Goal: Task Accomplishment & Management: Manage account settings

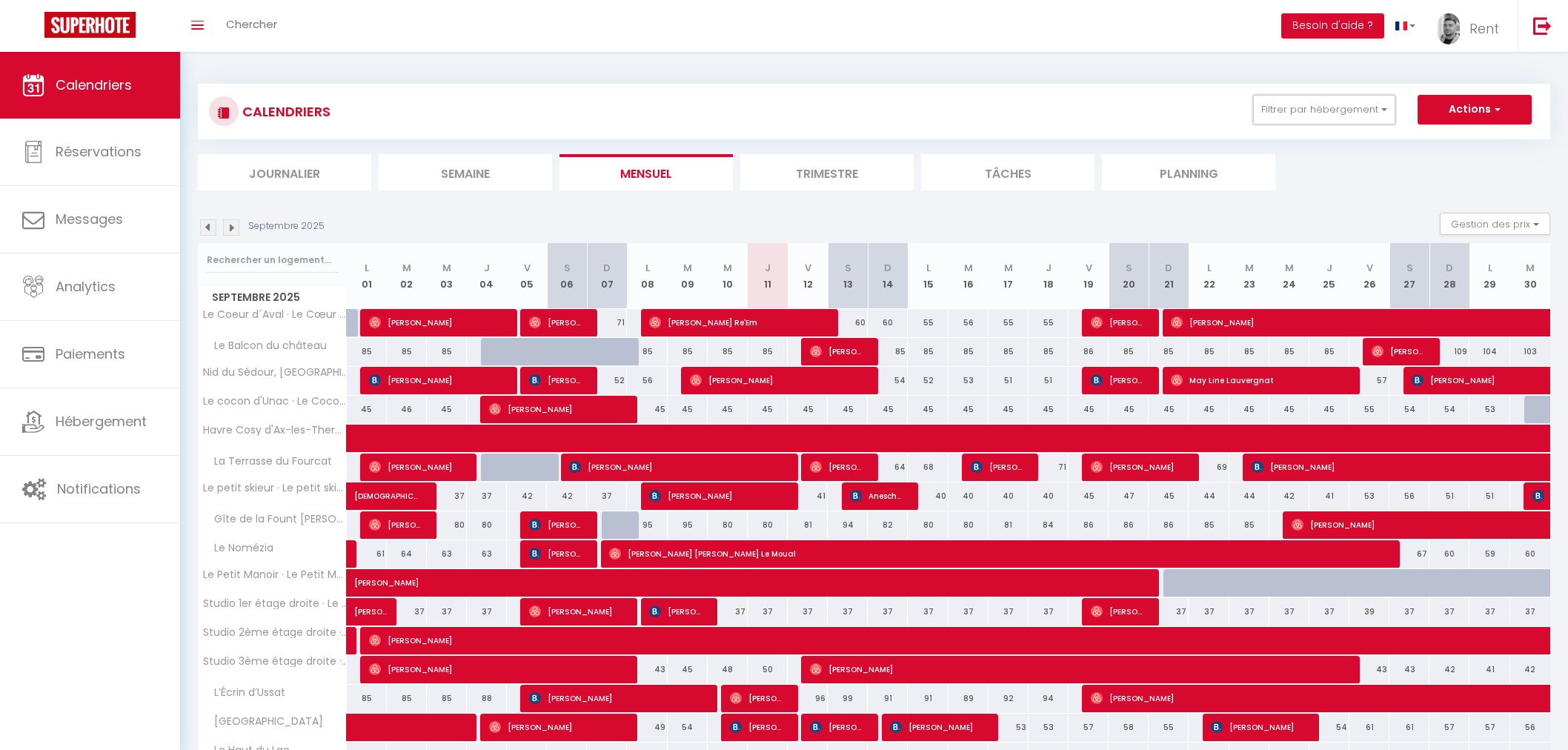
click at [1336, 119] on button "Filtrer par hébergement" at bounding box center [1323, 109] width 142 height 30
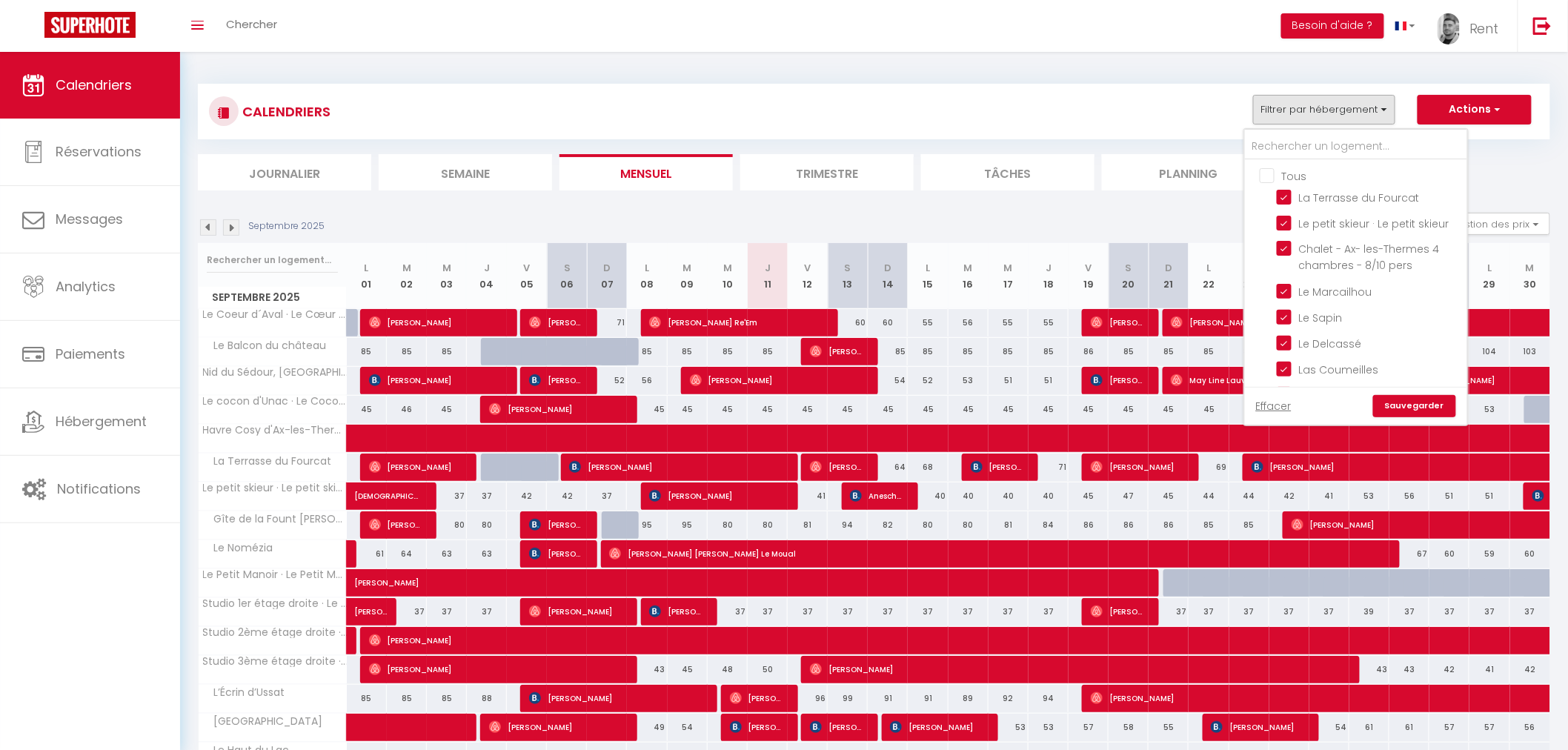
click at [1269, 179] on input "Tous" at bounding box center [1370, 174] width 222 height 15
click at [1268, 180] on input "Tous" at bounding box center [1370, 174] width 222 height 15
checkbox input "false"
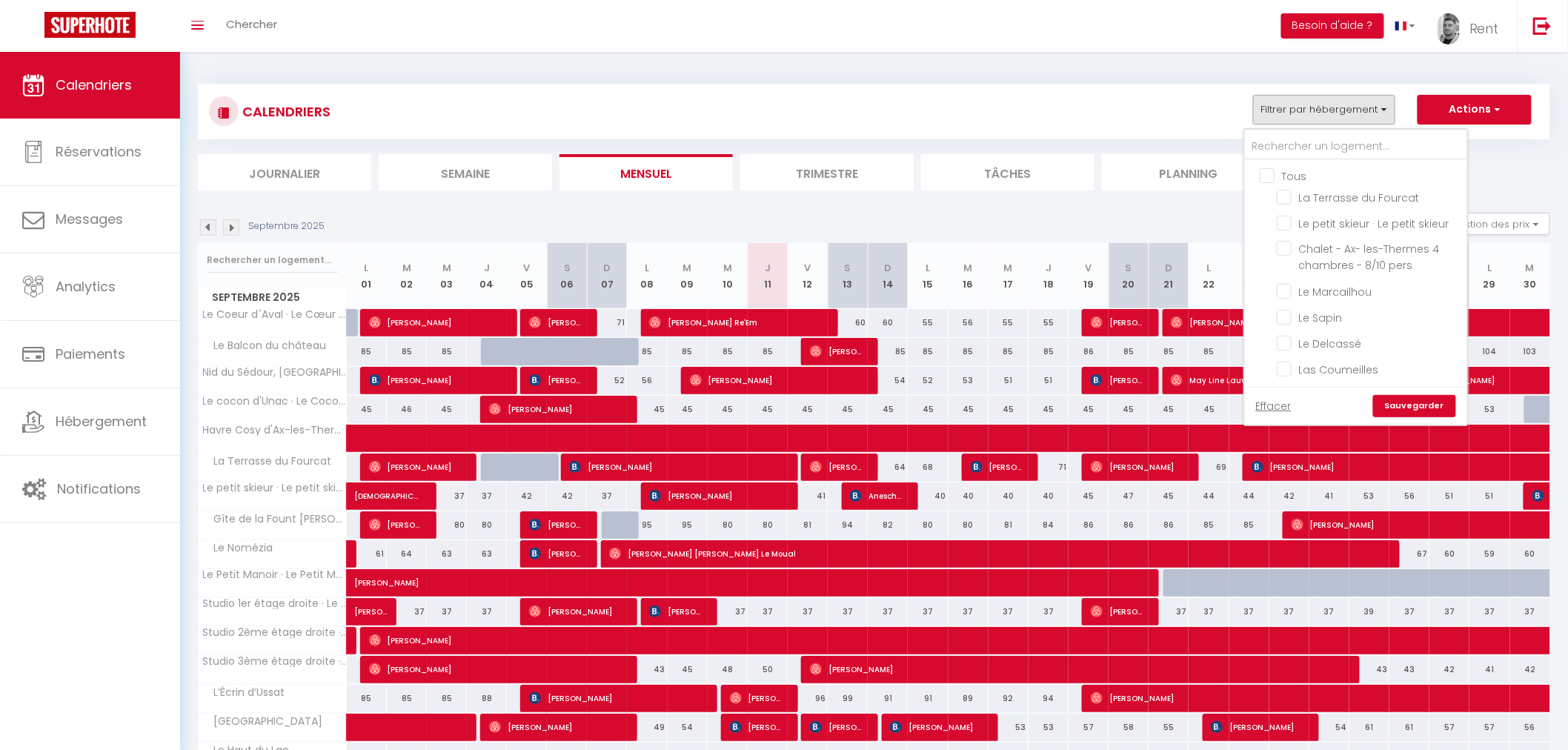
checkbox input "false"
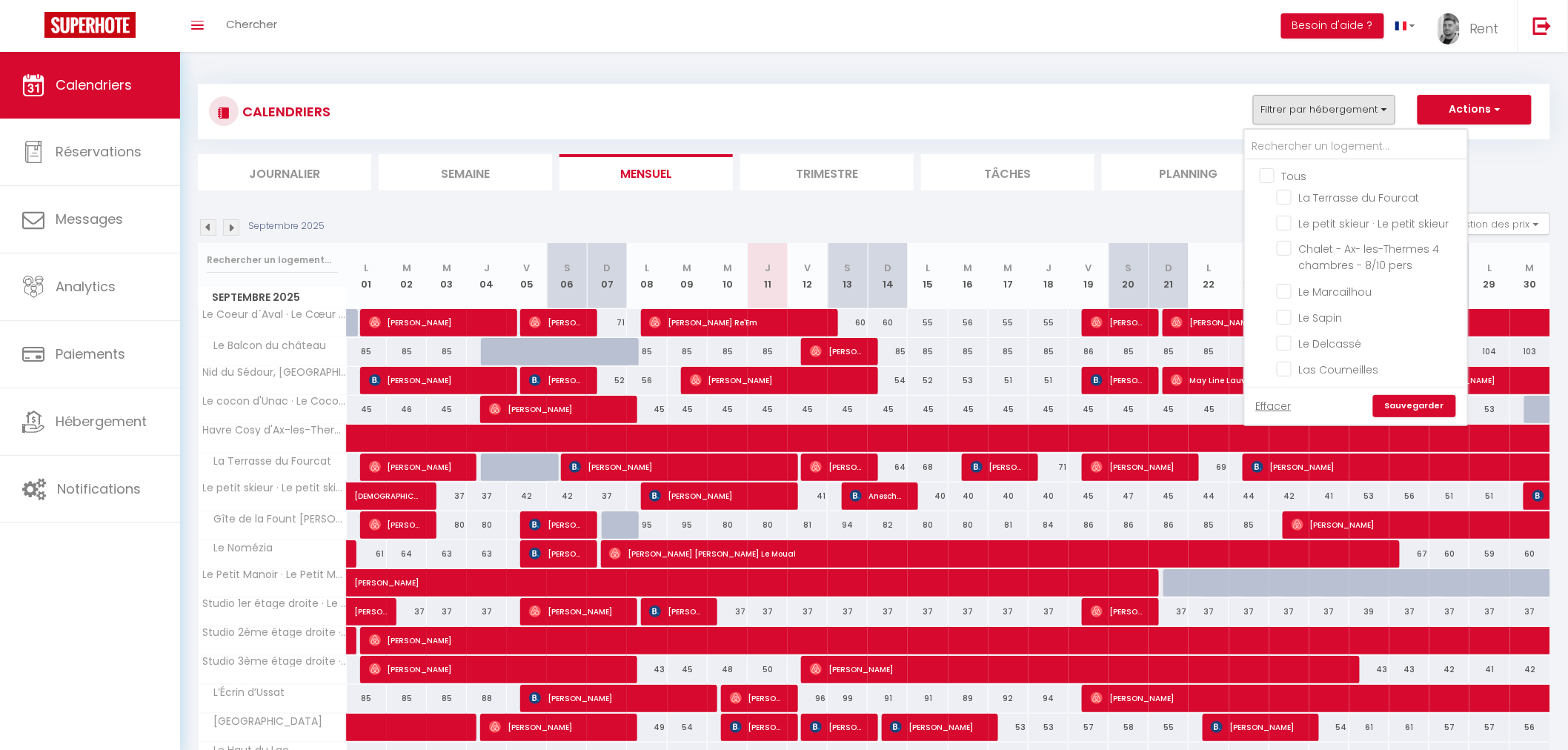
checkbox input "false"
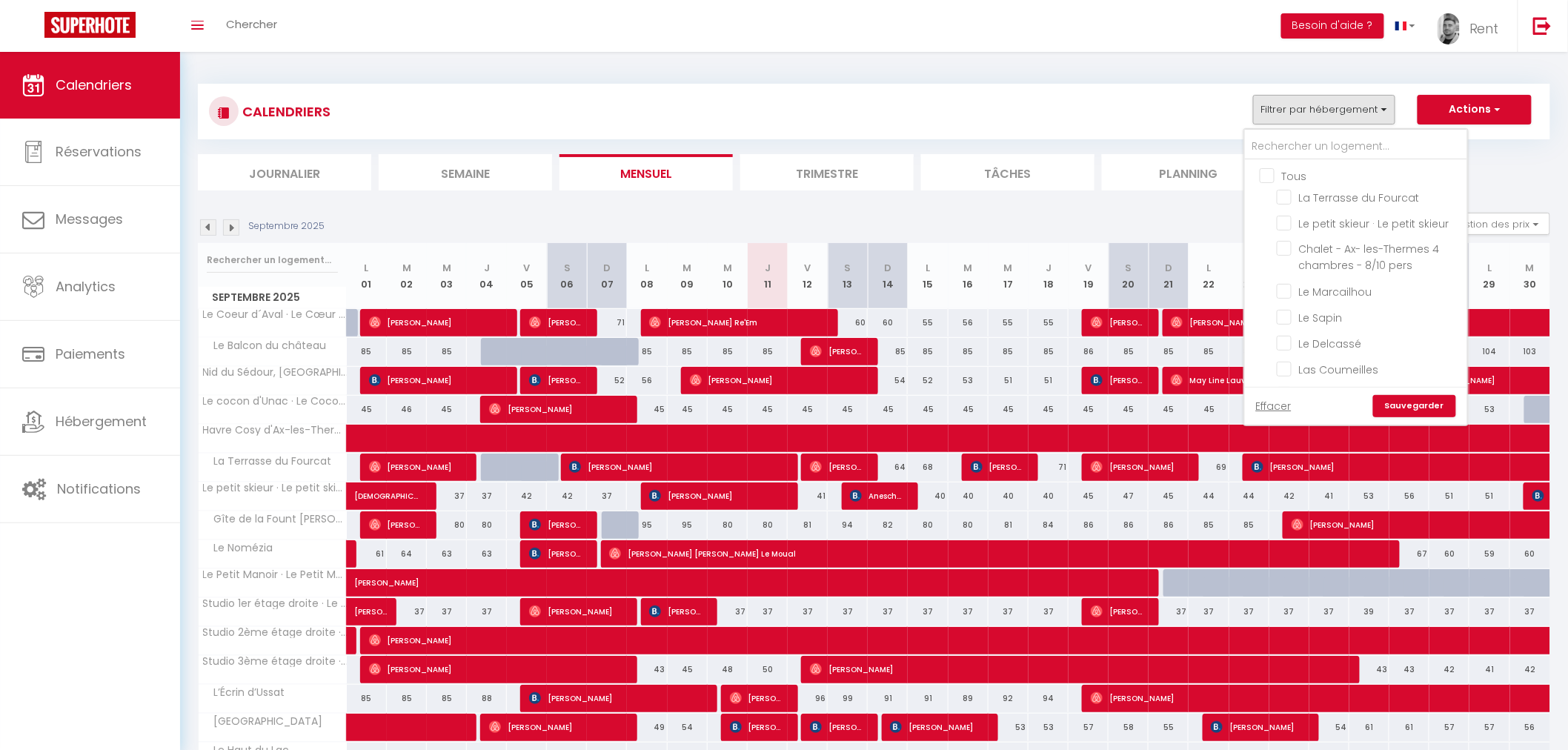
checkbox input "false"
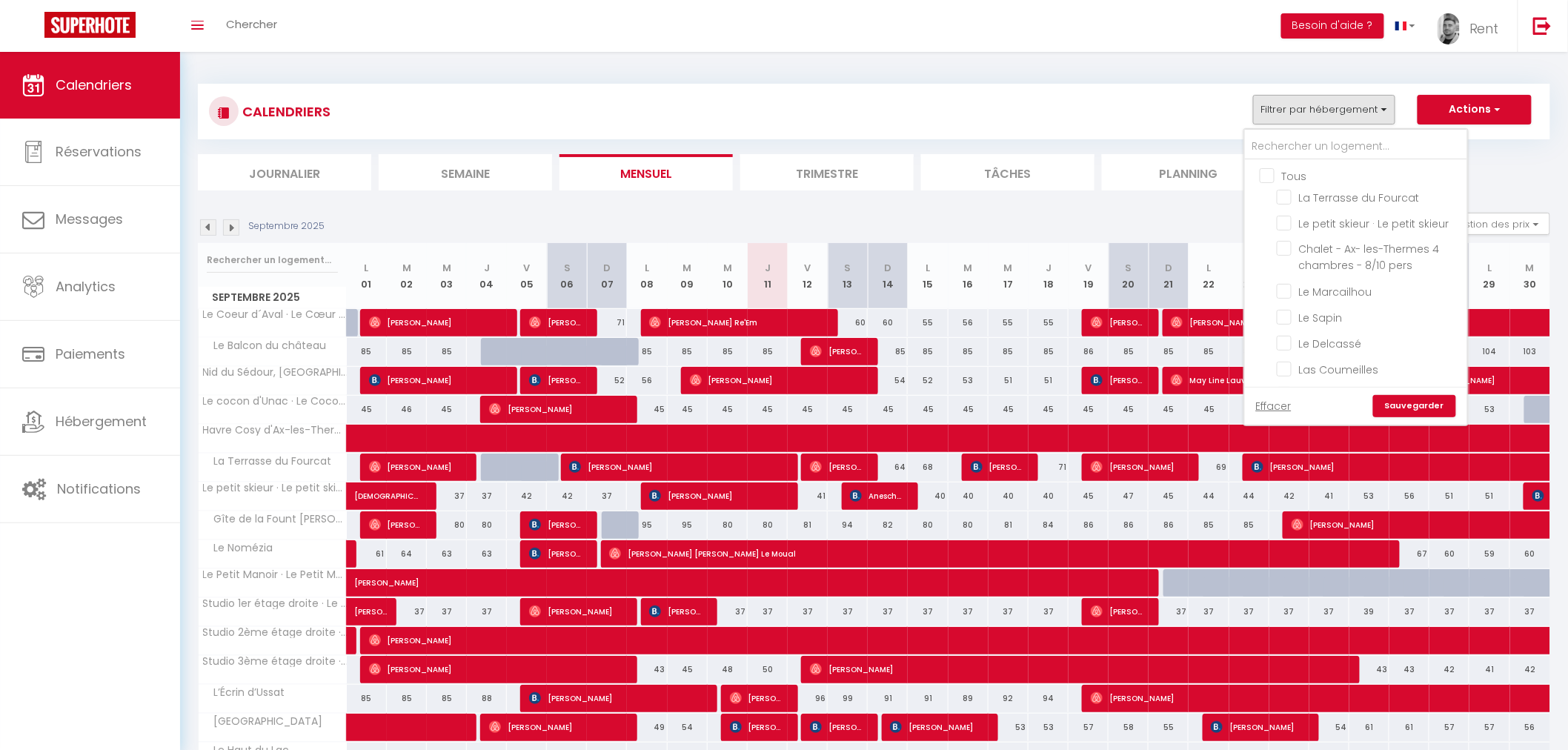
checkbox input "false"
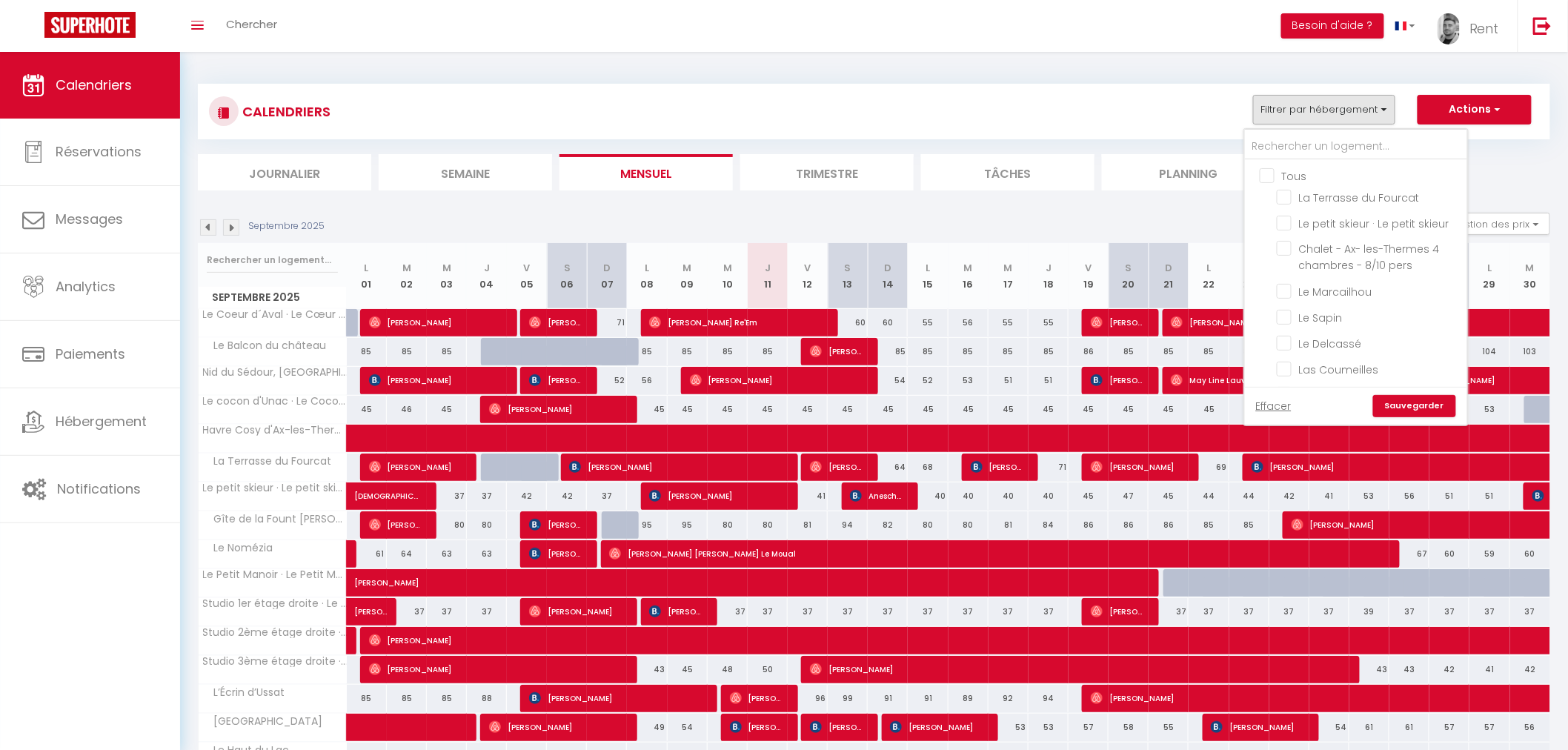
checkbox input "false"
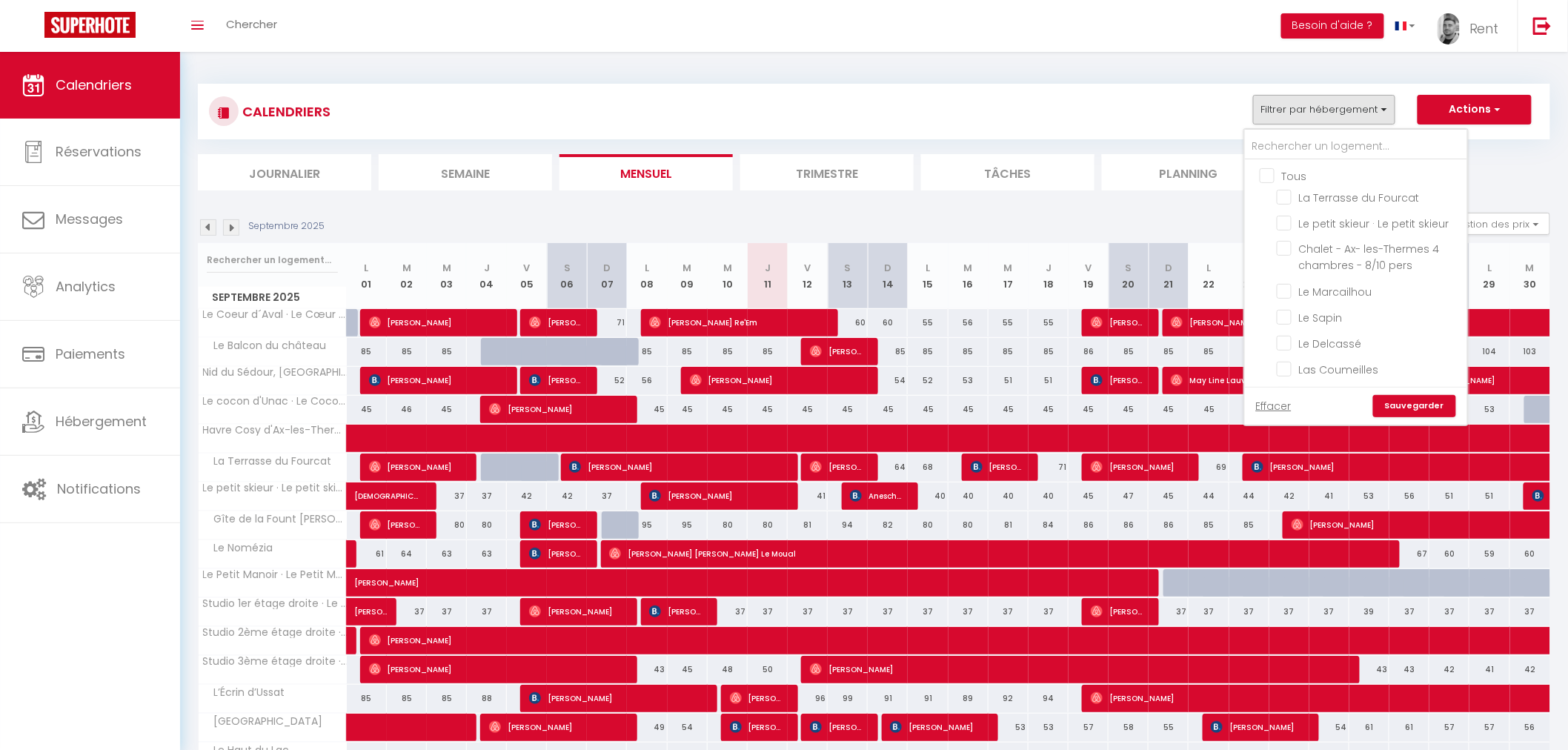
checkbox input "false"
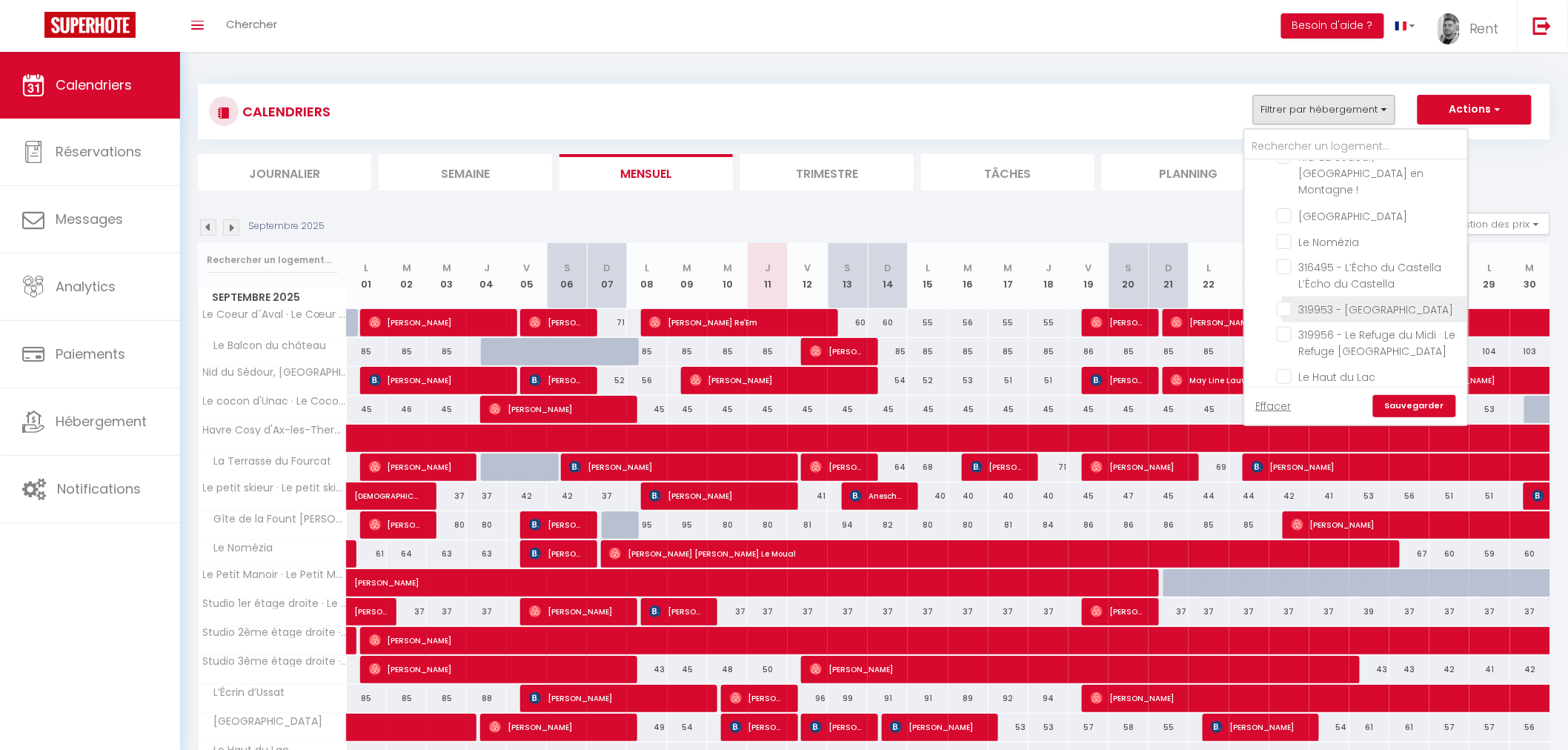
scroll to position [823, 0]
click at [1284, 302] on input "Le Mérac" at bounding box center [1369, 309] width 185 height 15
checkbox input "true"
click at [1398, 403] on link "Sauvegarder" at bounding box center [1414, 406] width 83 height 22
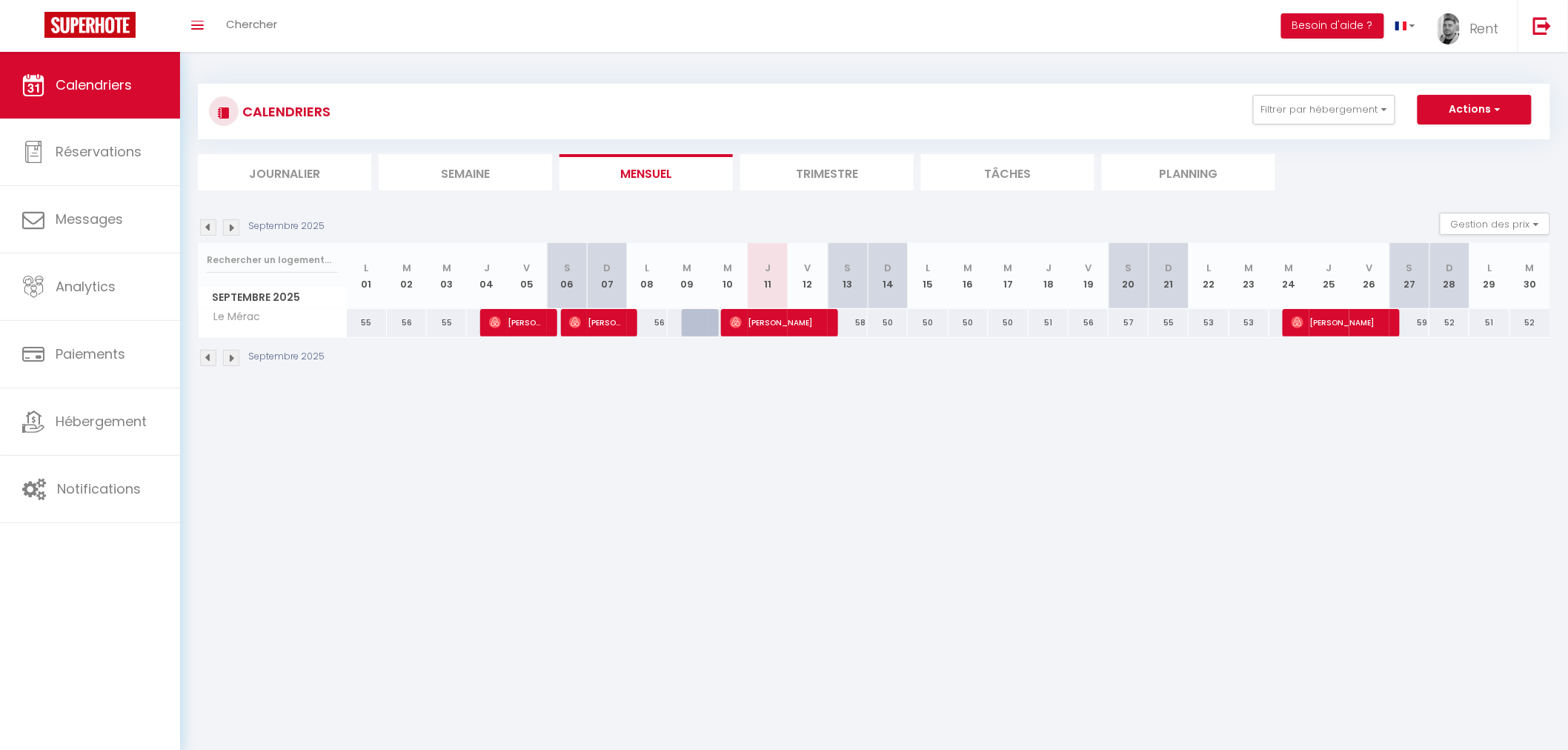
click at [232, 224] on img at bounding box center [231, 227] width 16 height 16
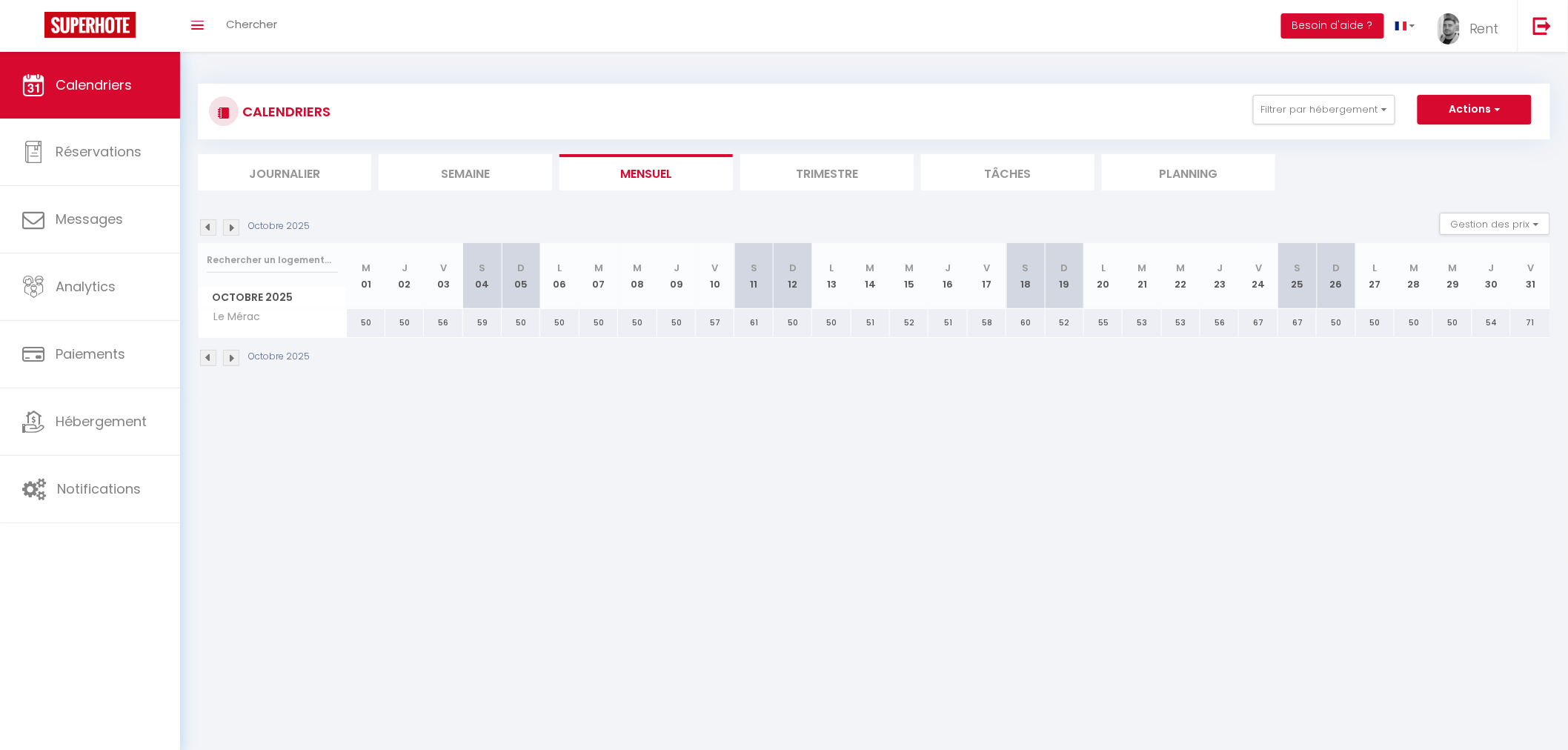
click at [232, 224] on img at bounding box center [231, 227] width 16 height 16
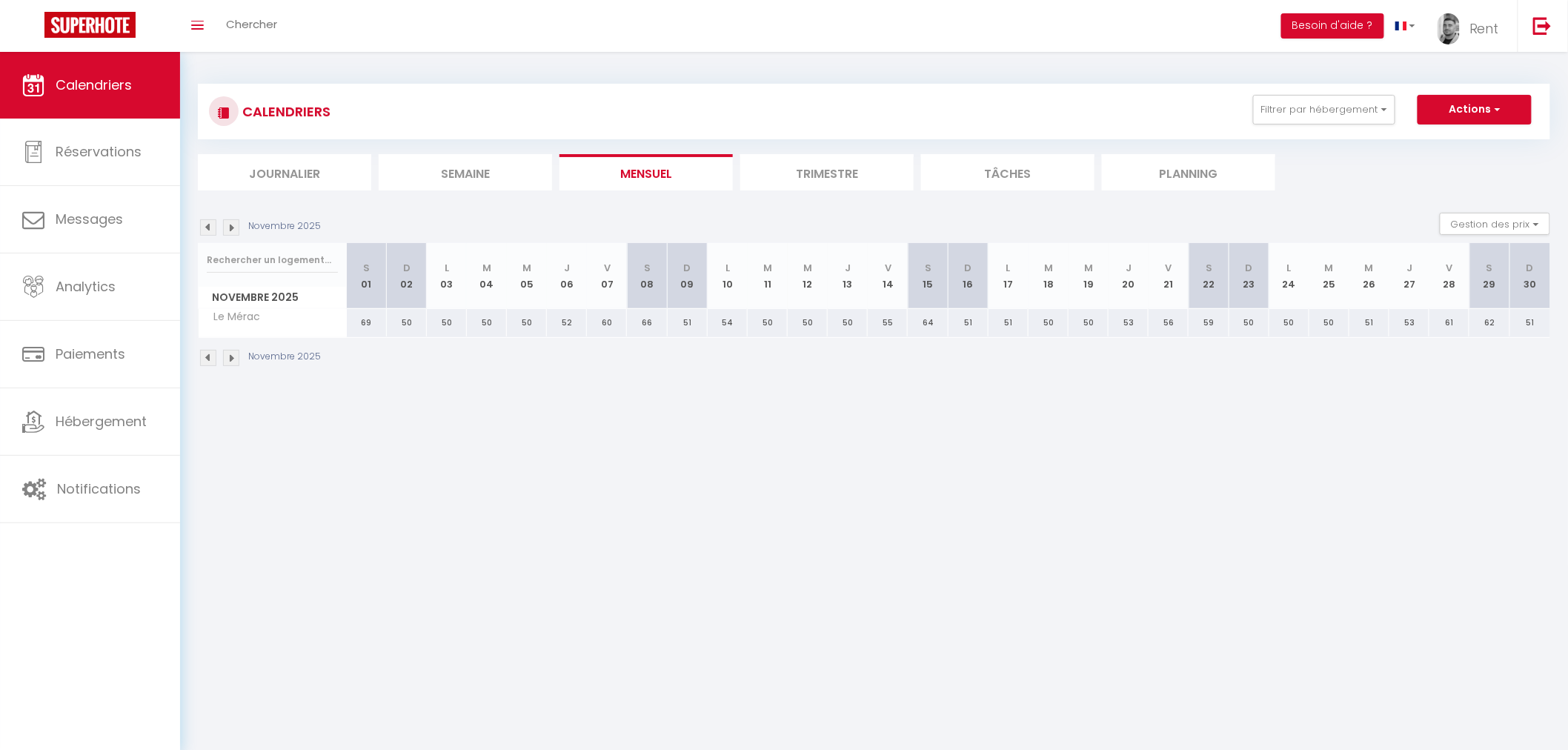
click at [364, 323] on div "69" at bounding box center [367, 323] width 40 height 28
type input "69"
type input "[DATE]"
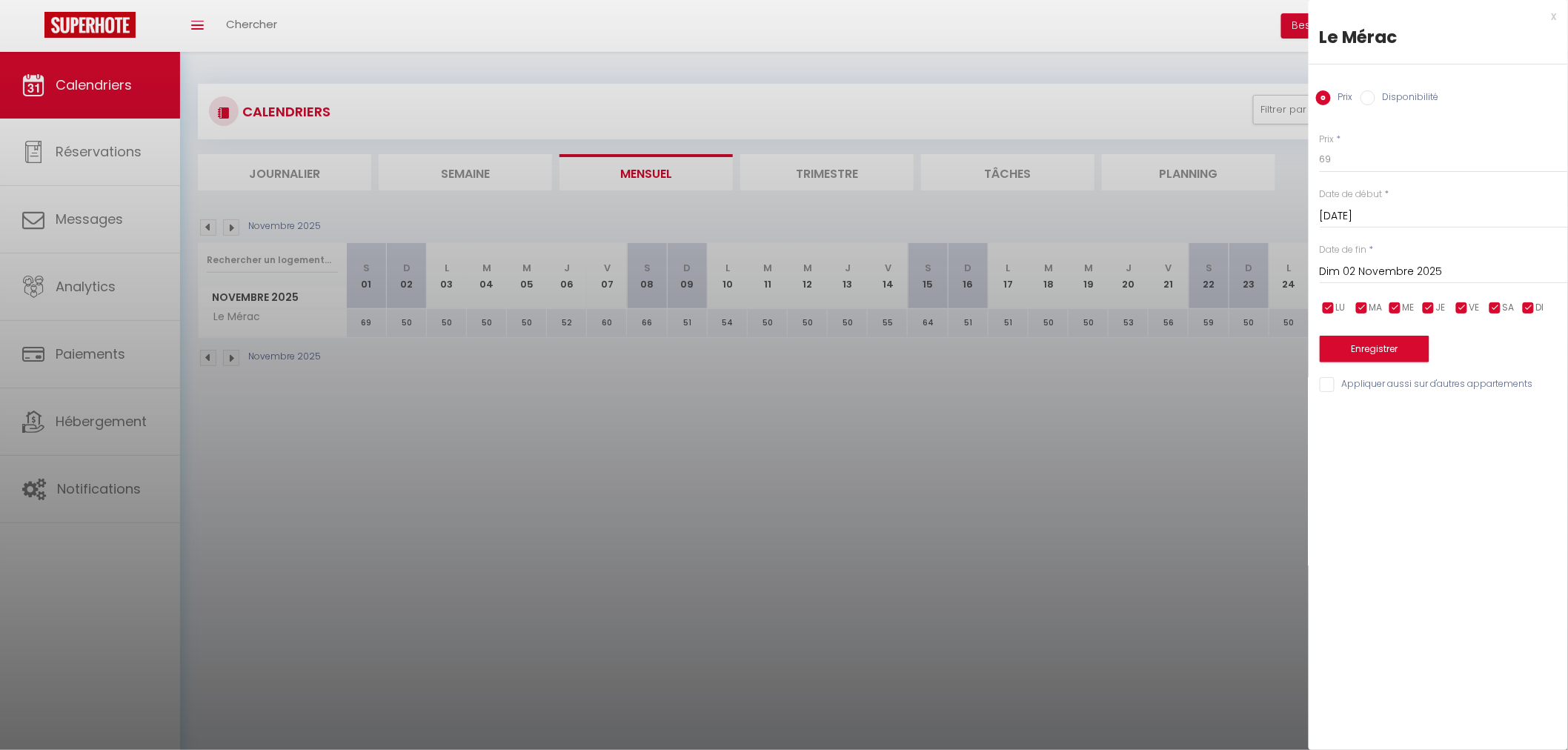
click at [1398, 268] on input "Dim 02 Novembre 2025" at bounding box center [1443, 271] width 248 height 19
click at [1524, 419] on span "15" at bounding box center [1525, 416] width 32 height 30
type input "[DATE]"
click at [1401, 105] on label "Disponibilité" at bounding box center [1406, 98] width 63 height 16
click at [1375, 105] on input "Disponibilité" at bounding box center [1367, 97] width 15 height 15
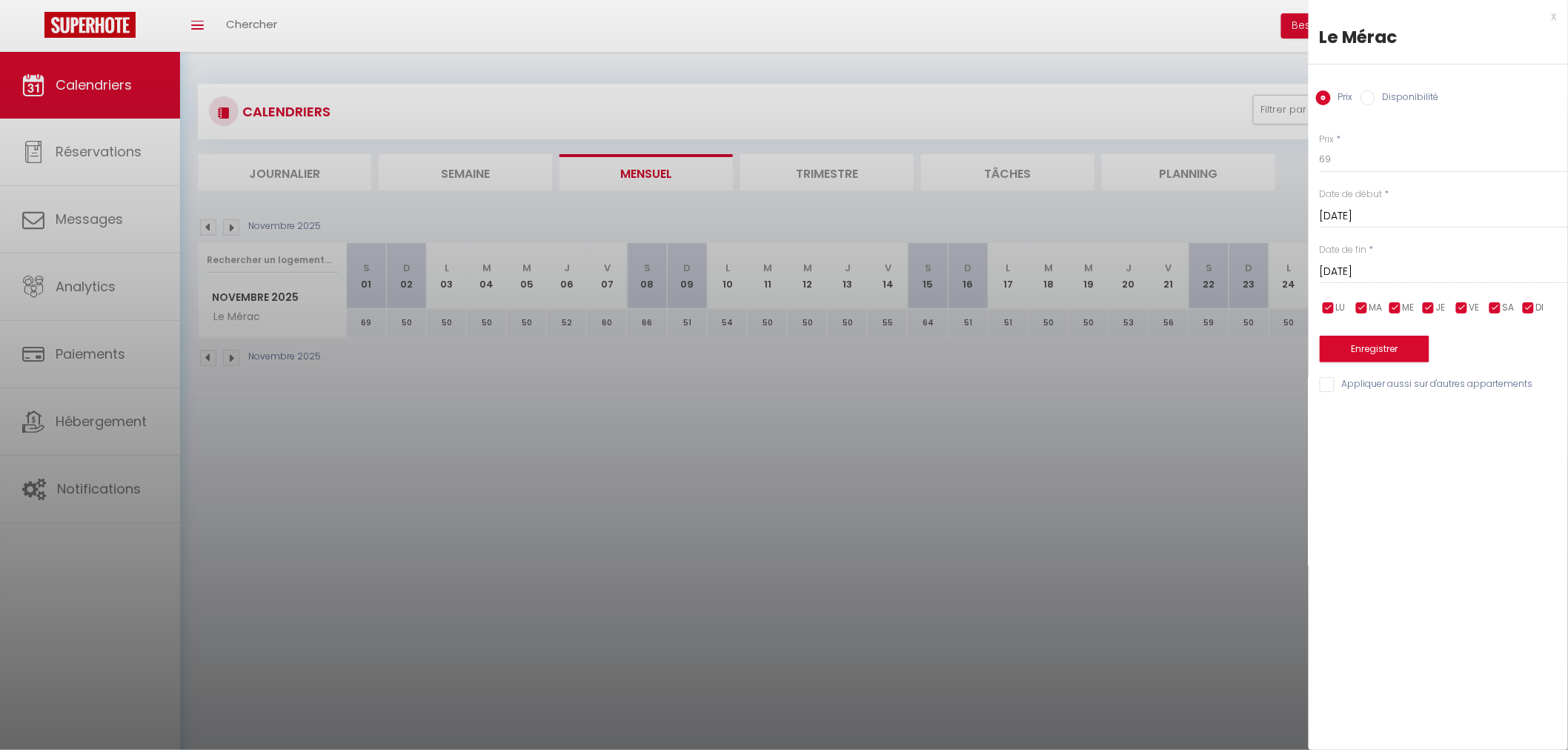
radio input "true"
radio input "false"
drag, startPoint x: 1371, startPoint y: 163, endPoint x: 1369, endPoint y: 170, distance: 7.3
click at [1371, 163] on select "Disponible Indisponible" at bounding box center [1443, 160] width 248 height 28
select select "0"
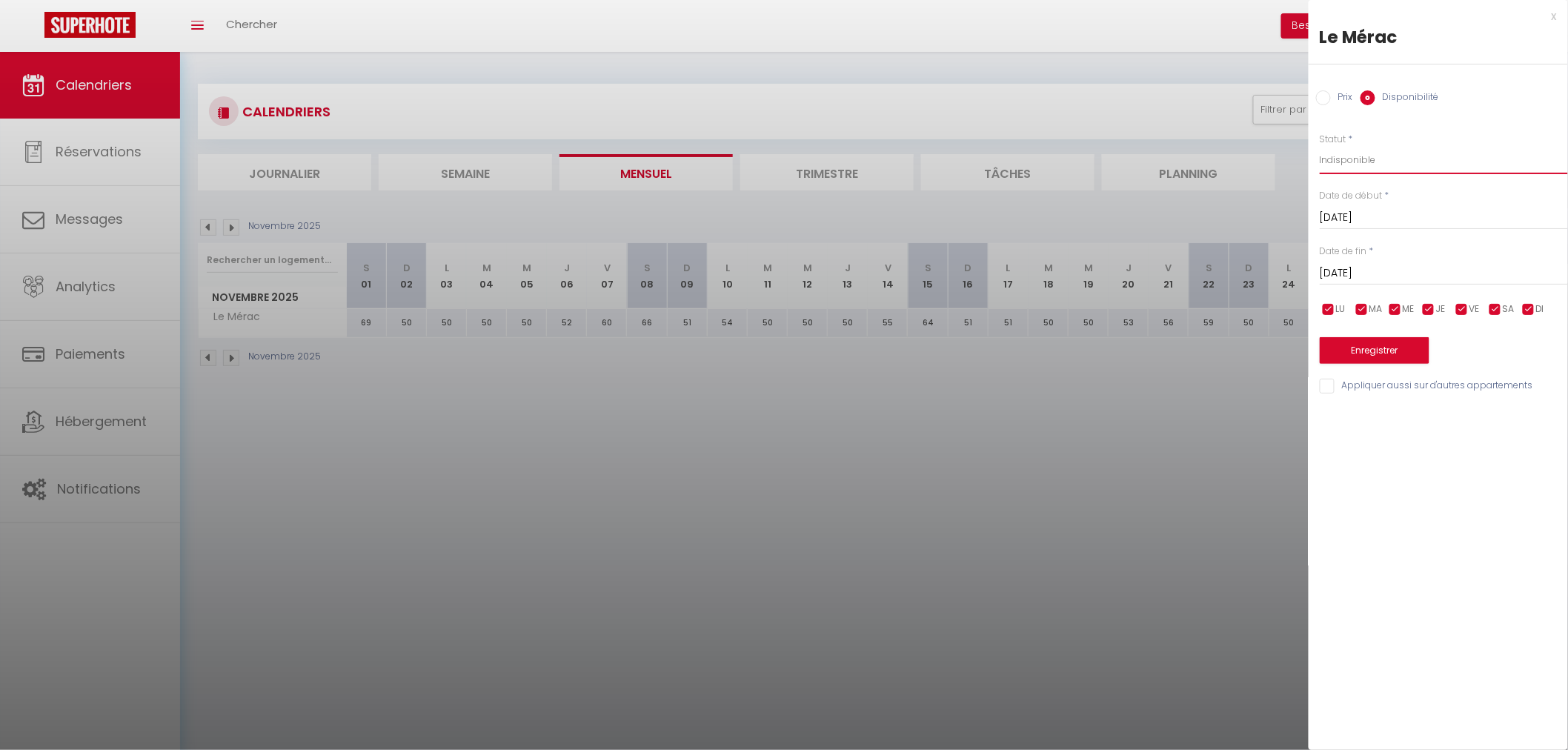
click at [1320, 146] on select "Disponible Indisponible" at bounding box center [1443, 160] width 248 height 28
click at [1386, 352] on button "Enregistrer" at bounding box center [1374, 350] width 109 height 27
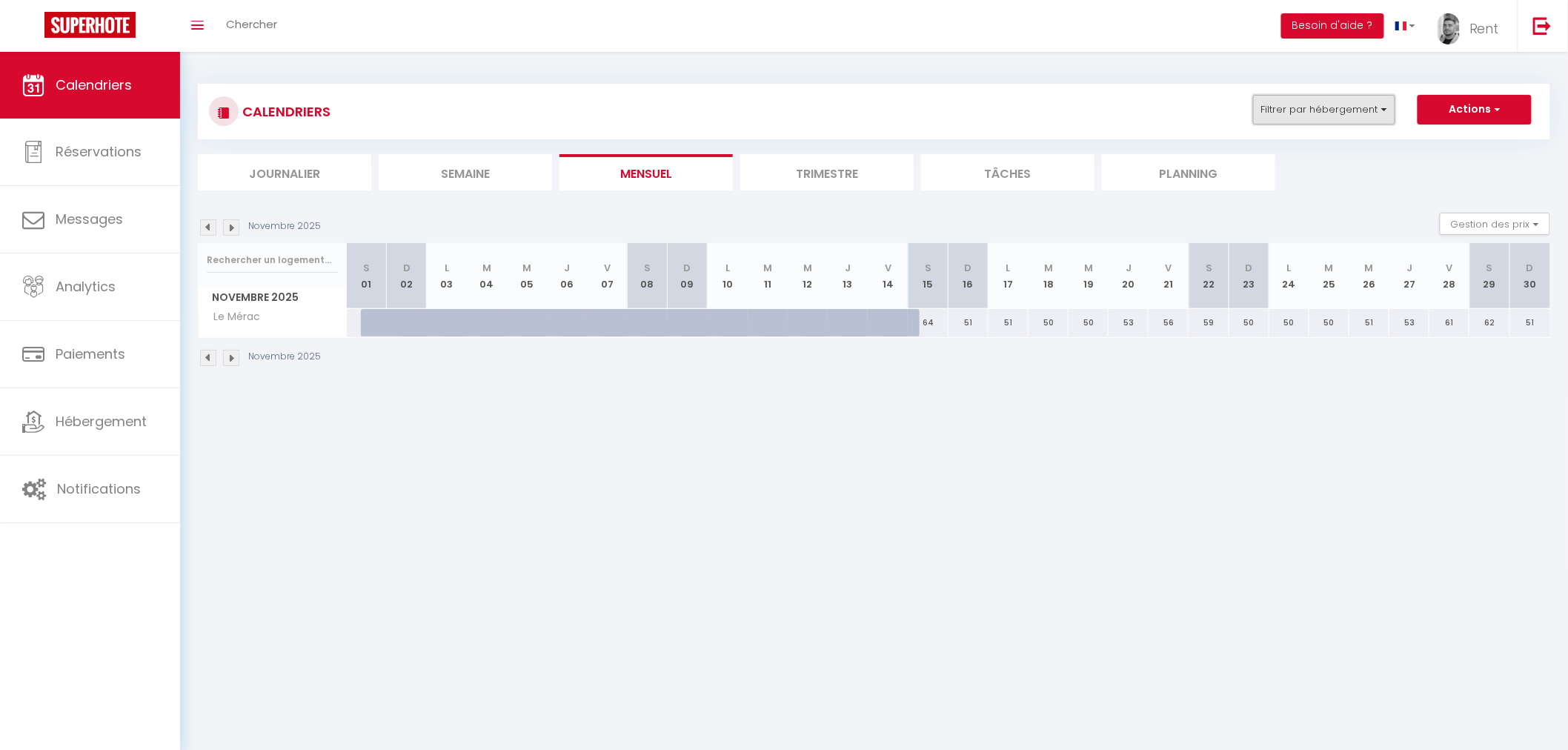
click at [1368, 113] on button "Filtrer par hébergement" at bounding box center [1323, 109] width 142 height 30
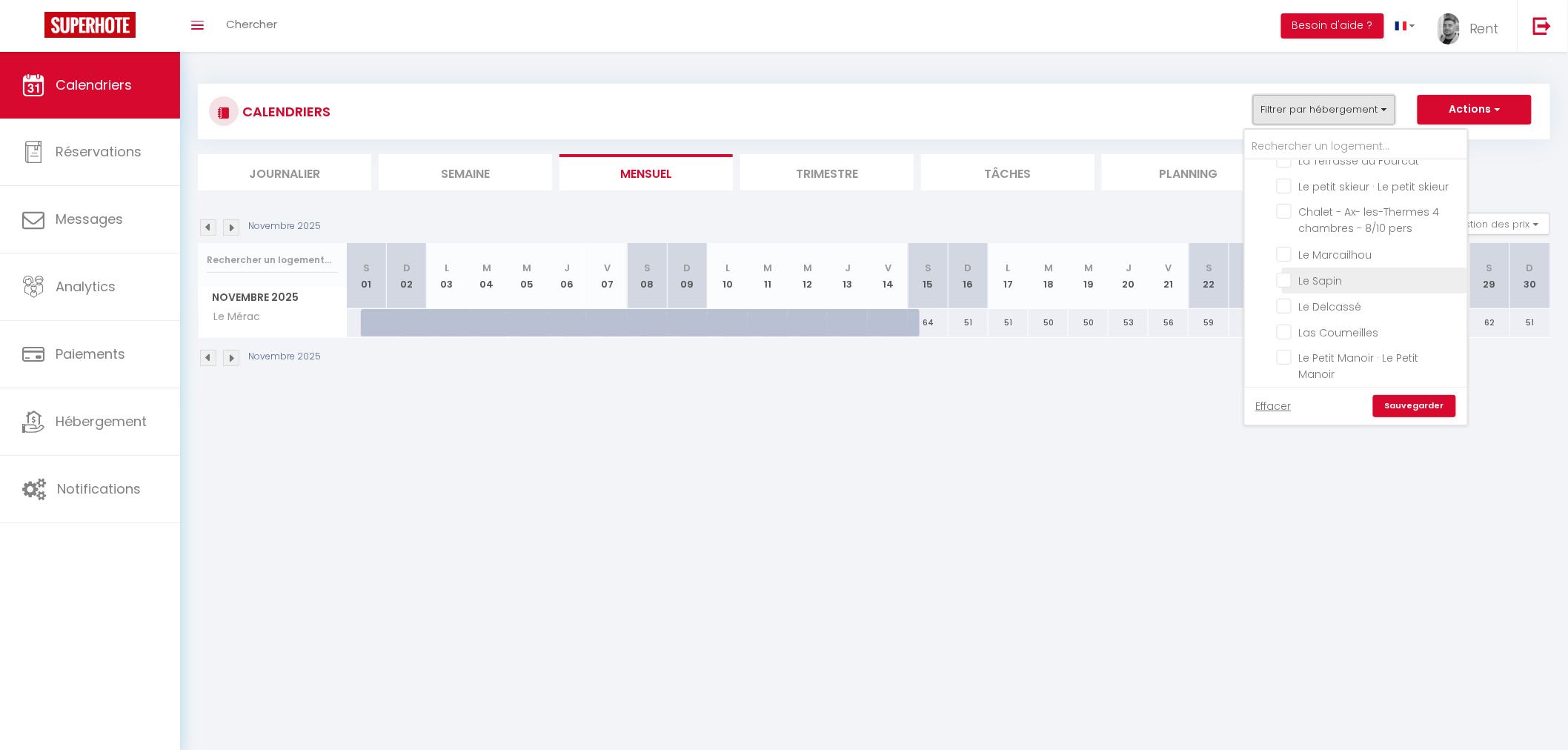
scroll to position [0, 0]
click at [1291, 294] on input "Le Marcailhou" at bounding box center [1369, 289] width 185 height 15
checkbox input "true"
click at [1430, 404] on link "Sauvegarder" at bounding box center [1414, 406] width 83 height 22
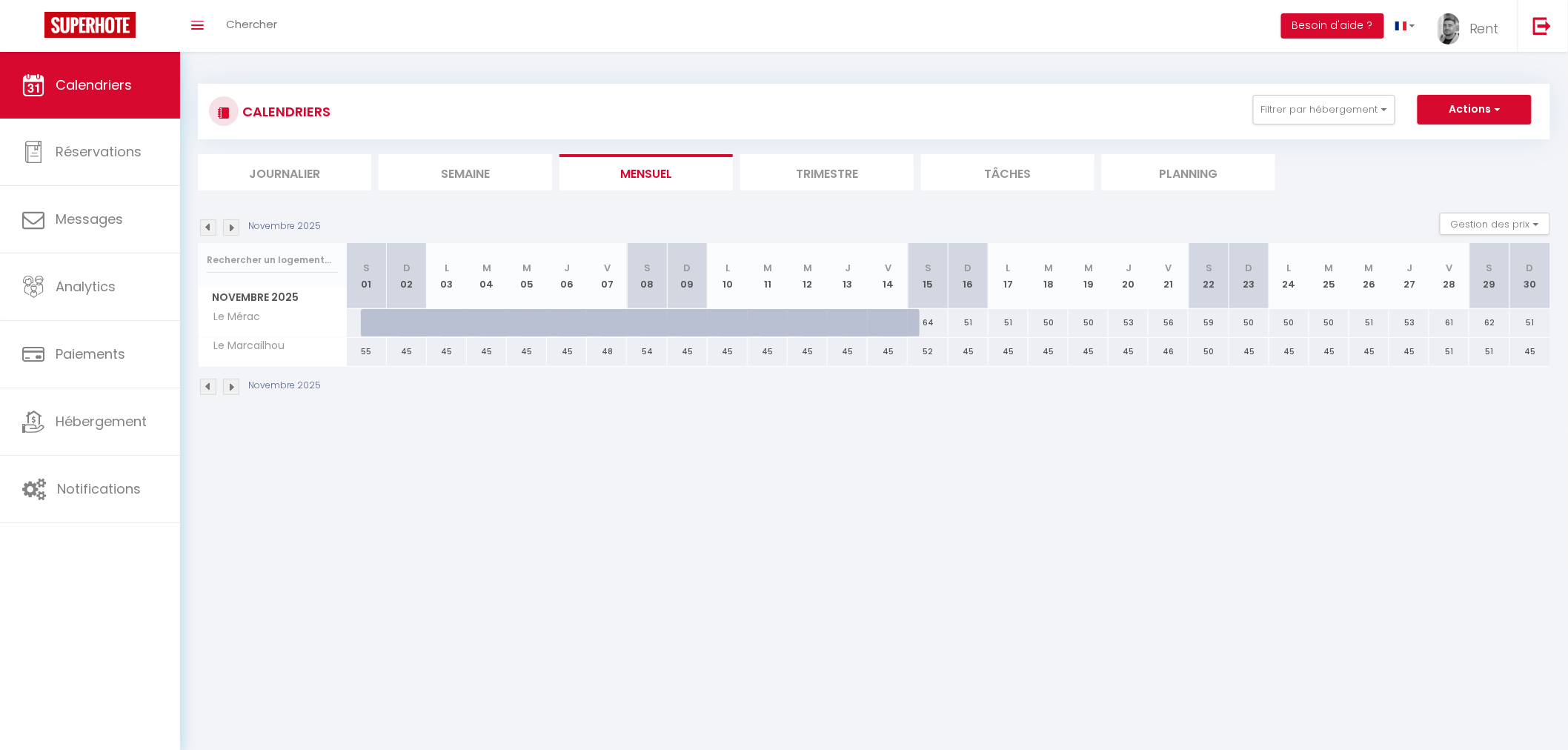
click at [215, 228] on img at bounding box center [208, 227] width 16 height 16
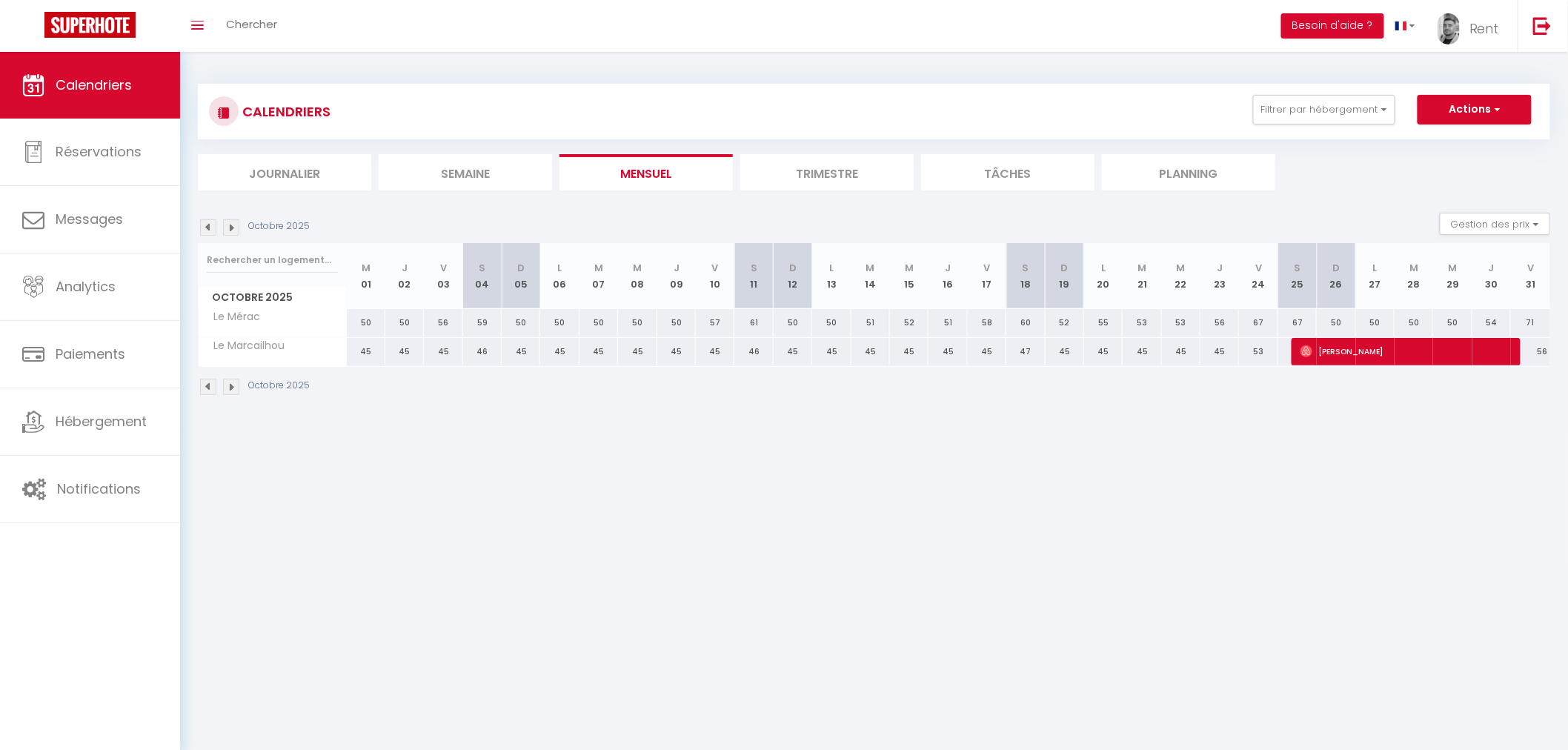
click at [207, 231] on img at bounding box center [208, 227] width 16 height 16
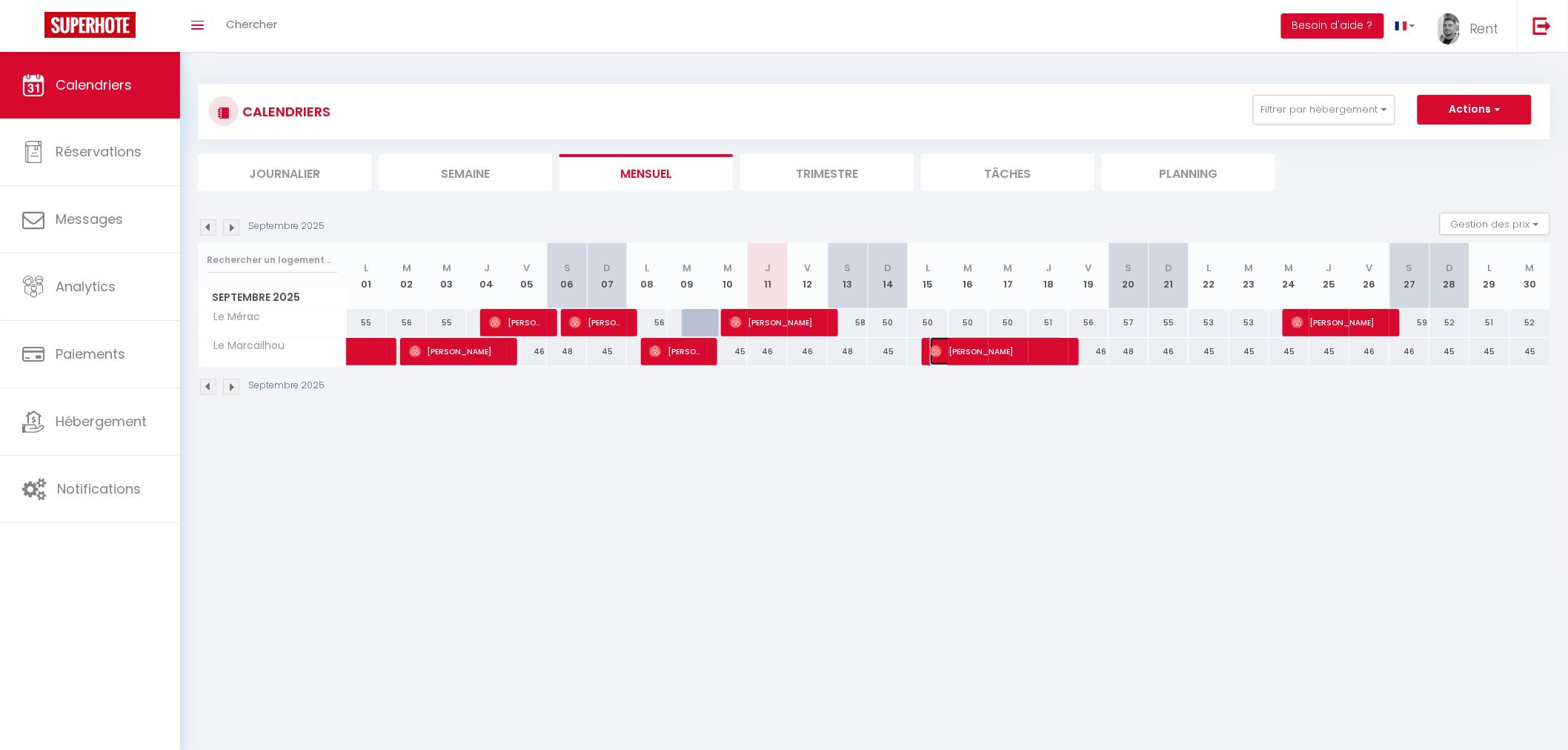
click at [988, 346] on span "[PERSON_NAME]" at bounding box center [996, 351] width 134 height 28
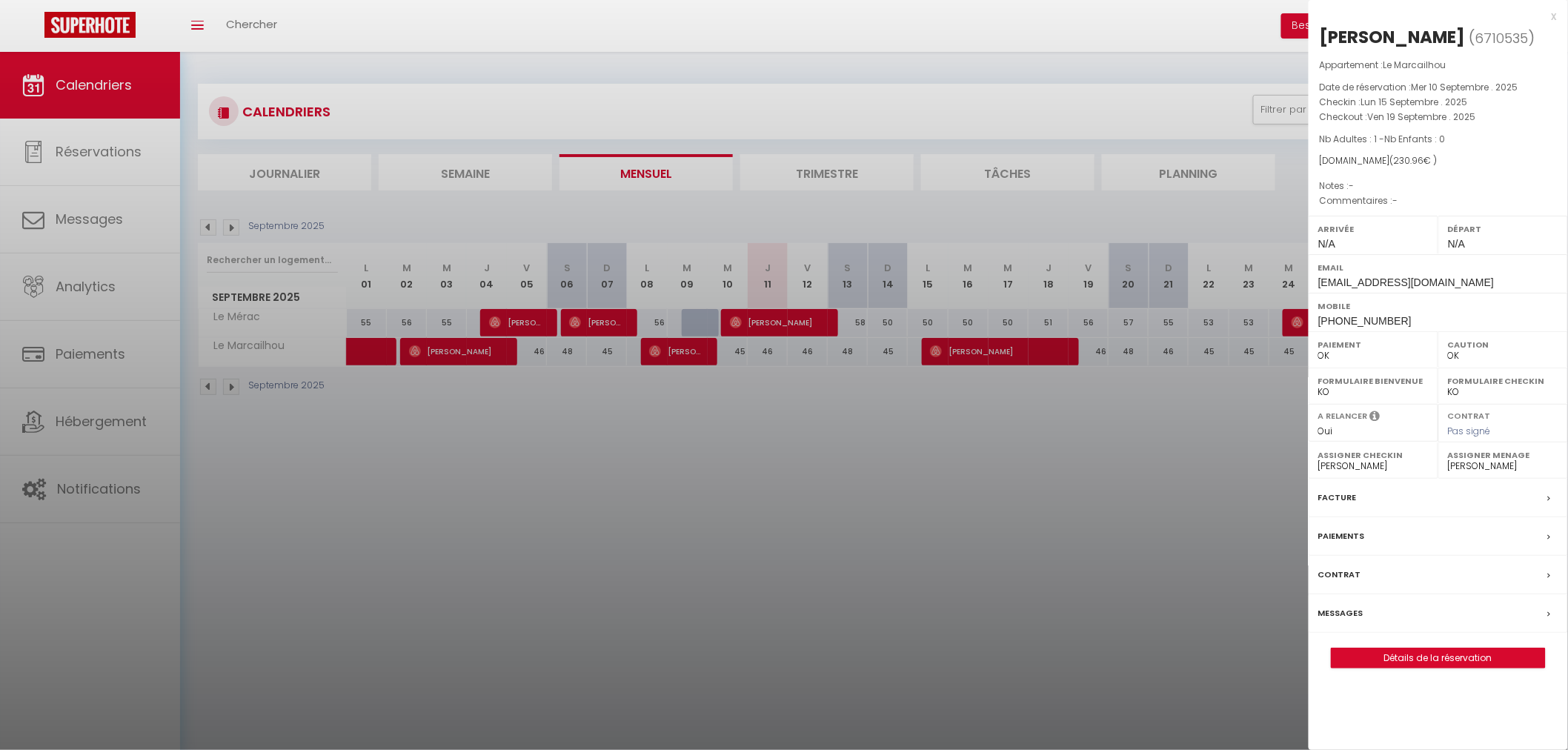
click at [1557, 15] on div "x [PERSON_NAME] ( 6710535 ) Appartement : Le Marcailhou Date de réservation : […" at bounding box center [1437, 346] width 259 height 691
click at [1554, 17] on div "x" at bounding box center [1432, 16] width 248 height 18
